Goal: Task Accomplishment & Management: Use online tool/utility

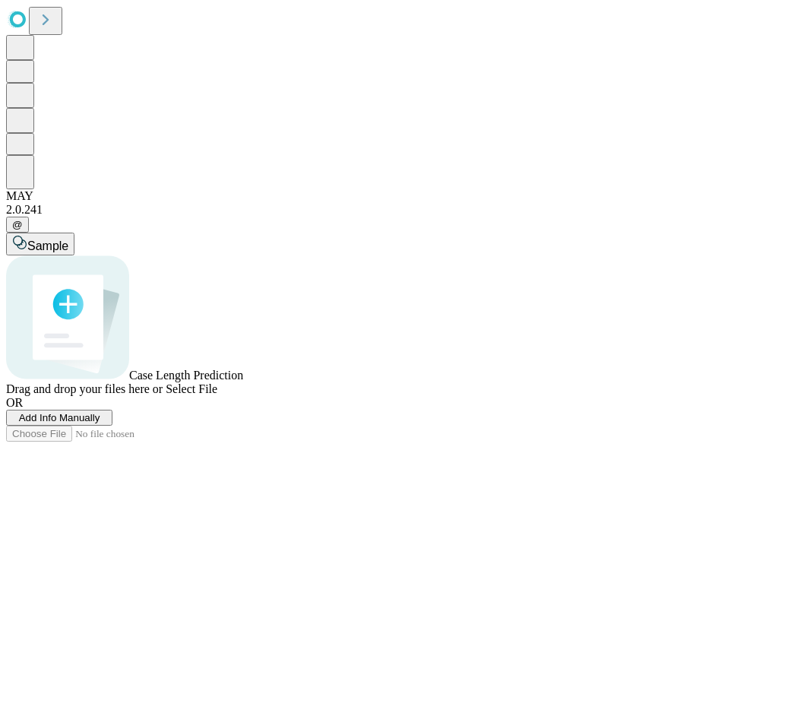
click at [100, 423] on span "Add Info Manually" at bounding box center [59, 417] width 81 height 11
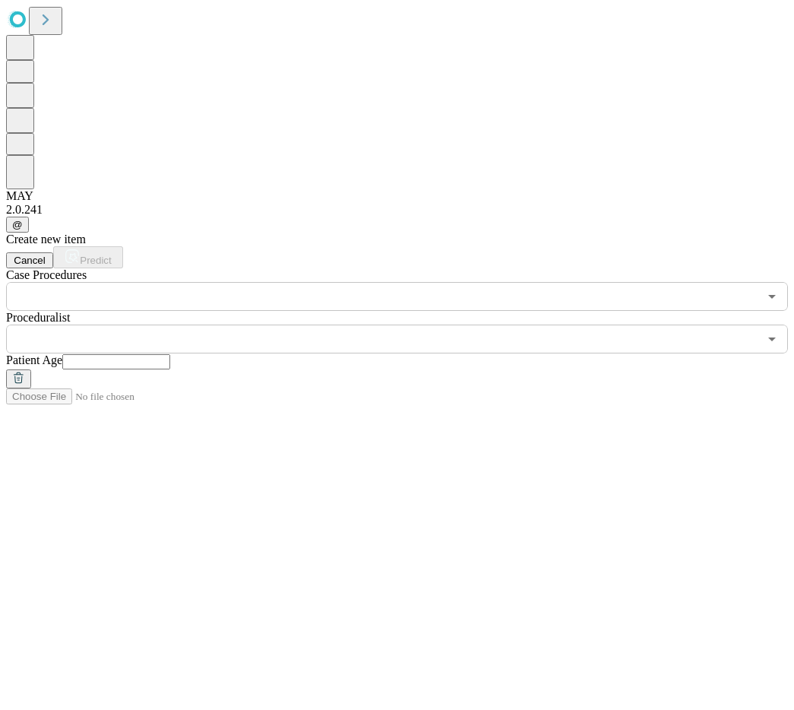
click at [237, 282] on input "text" at bounding box center [382, 296] width 752 height 29
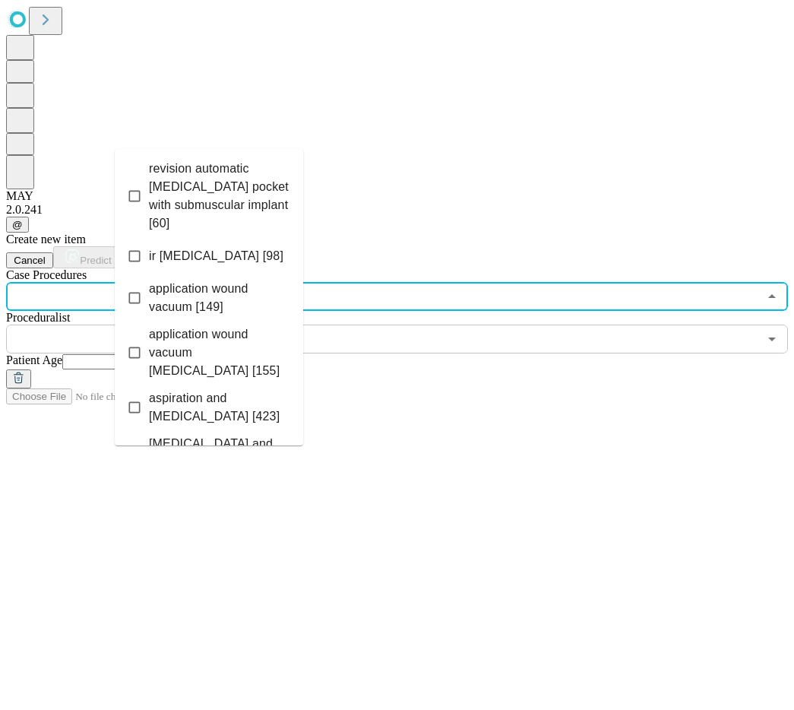
click at [249, 280] on span "application wound vacuum [149]" at bounding box center [220, 298] width 142 height 36
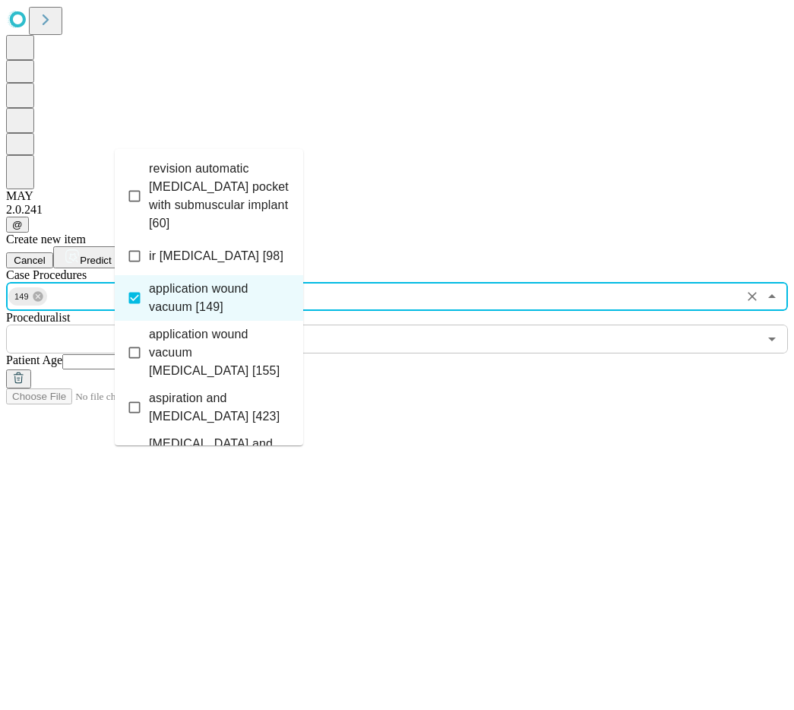
click at [405, 324] on input "text" at bounding box center [382, 338] width 752 height 29
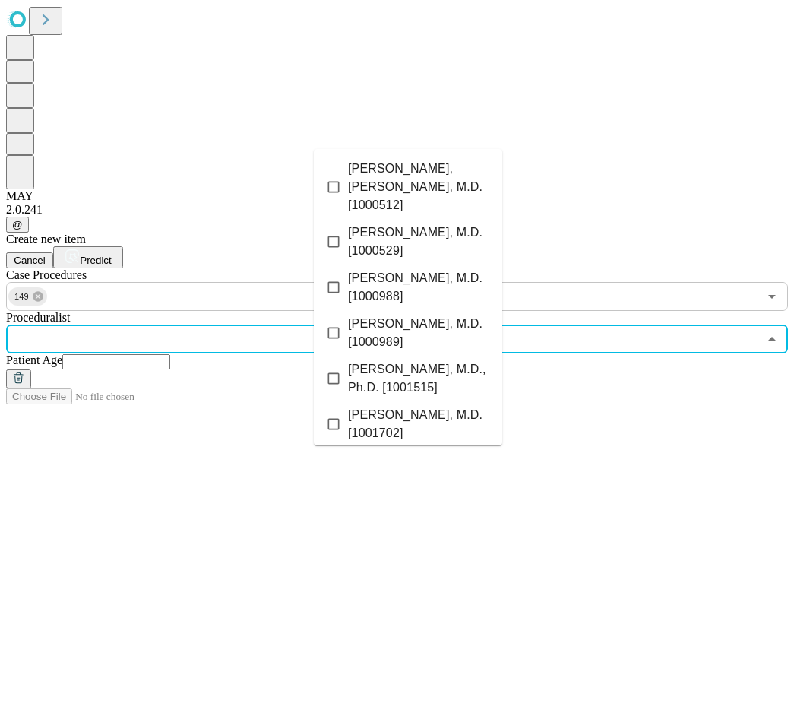
click at [400, 264] on li "[PERSON_NAME], M.D. [1000988]" at bounding box center [408, 287] width 188 height 46
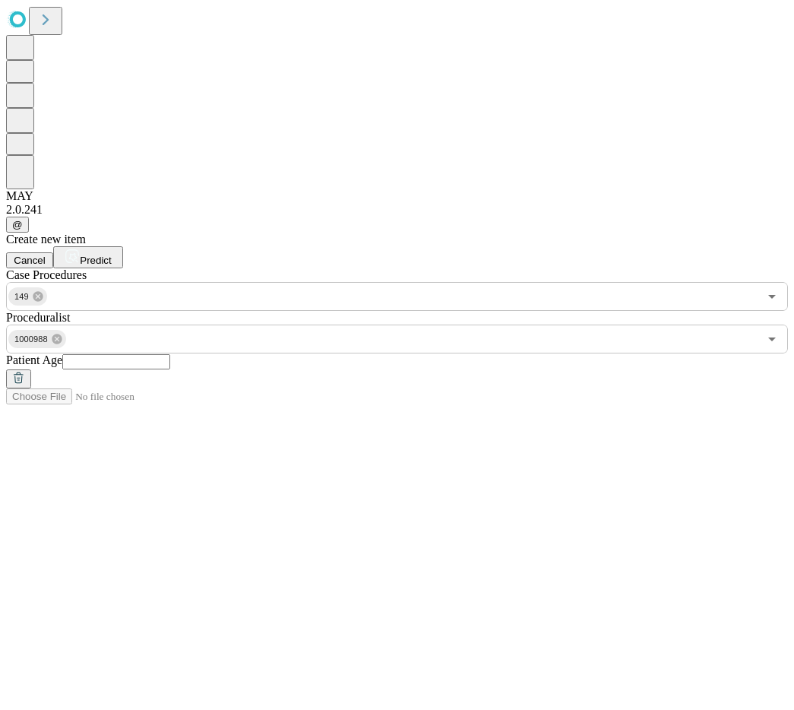
click at [170, 354] on input "text" at bounding box center [116, 361] width 108 height 15
click at [763, 287] on icon "Open" at bounding box center [772, 296] width 18 height 18
type input "**"
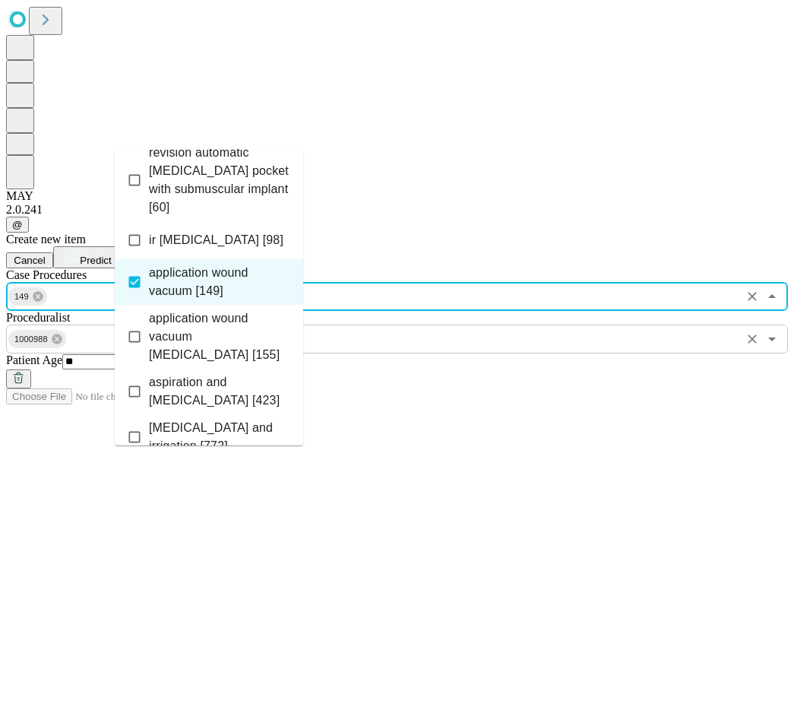
scroll to position [5, 0]
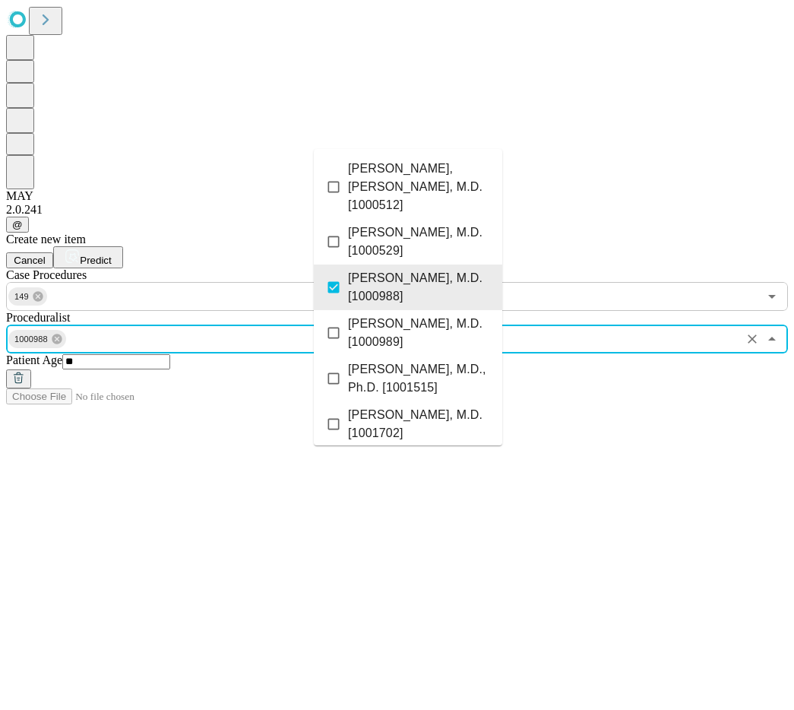
click at [427, 324] on input "text" at bounding box center [403, 338] width 670 height 29
